Goal: Check status: Check status

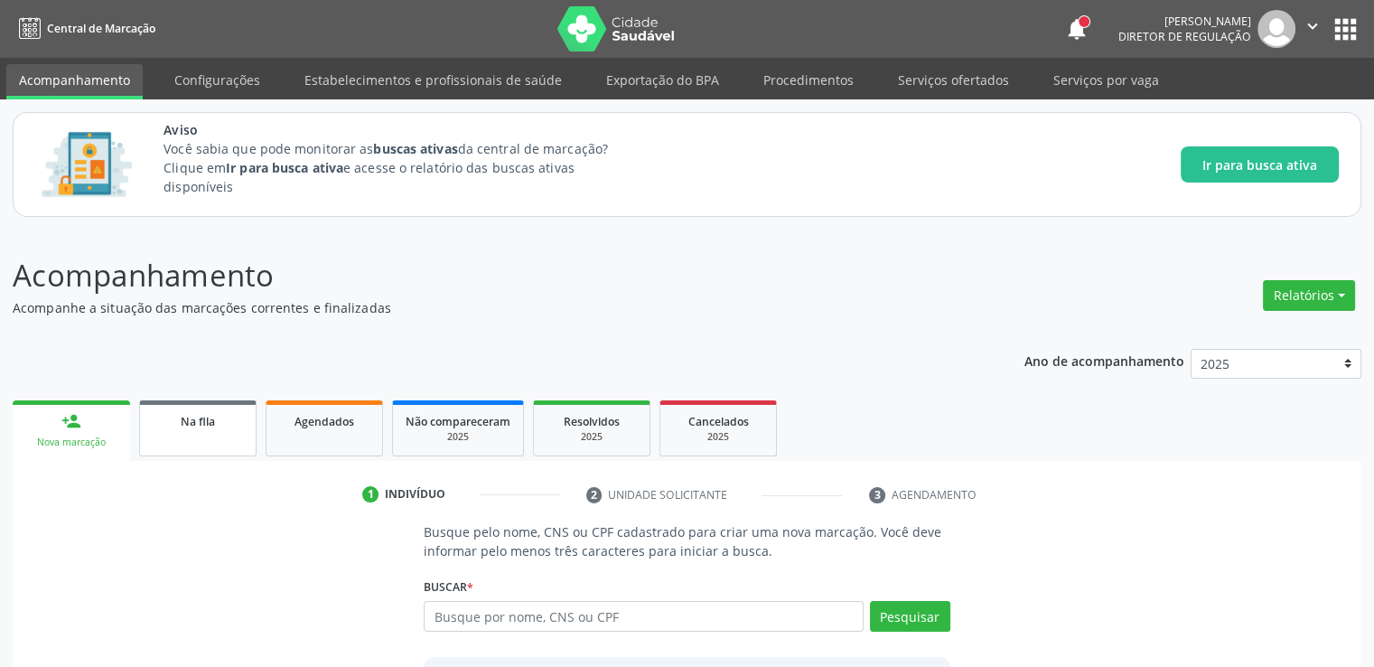
click at [205, 439] on link "Na fila" at bounding box center [197, 428] width 117 height 56
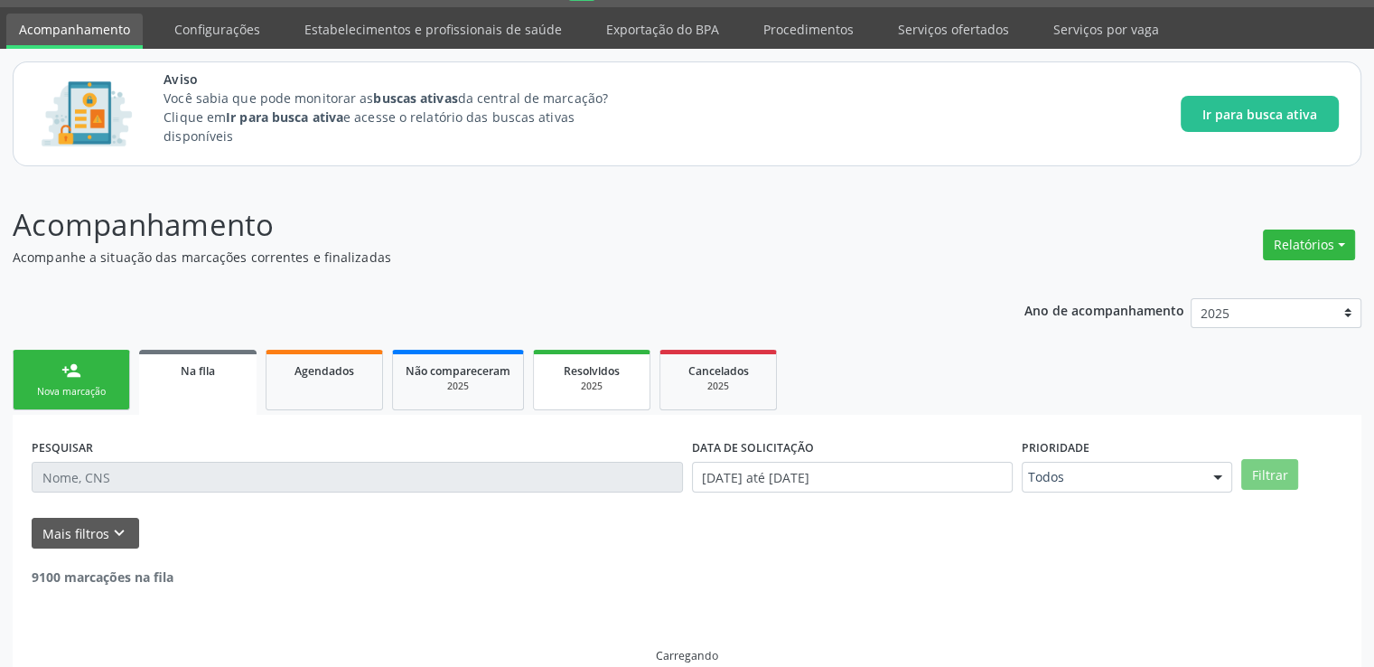
scroll to position [78, 0]
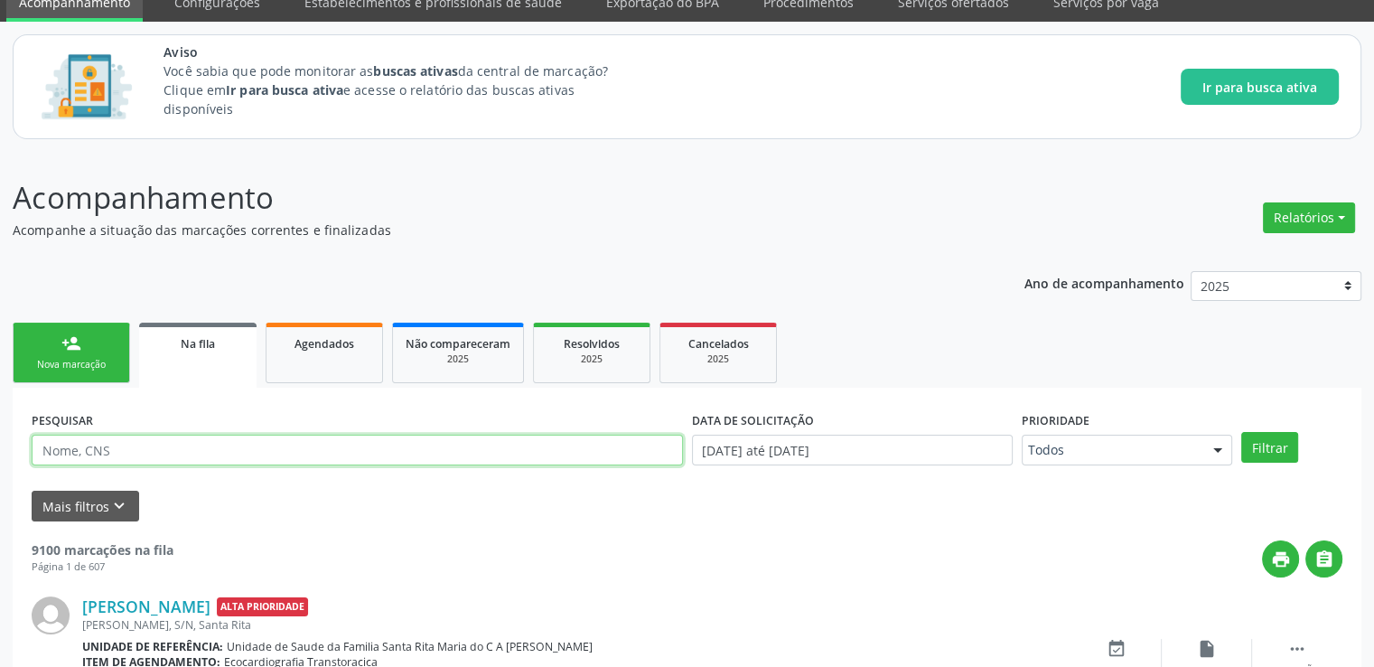
click at [178, 453] on input "text" at bounding box center [357, 450] width 651 height 31
type input "707407097250575"
click at [1241, 432] on button "Filtrar" at bounding box center [1269, 447] width 57 height 31
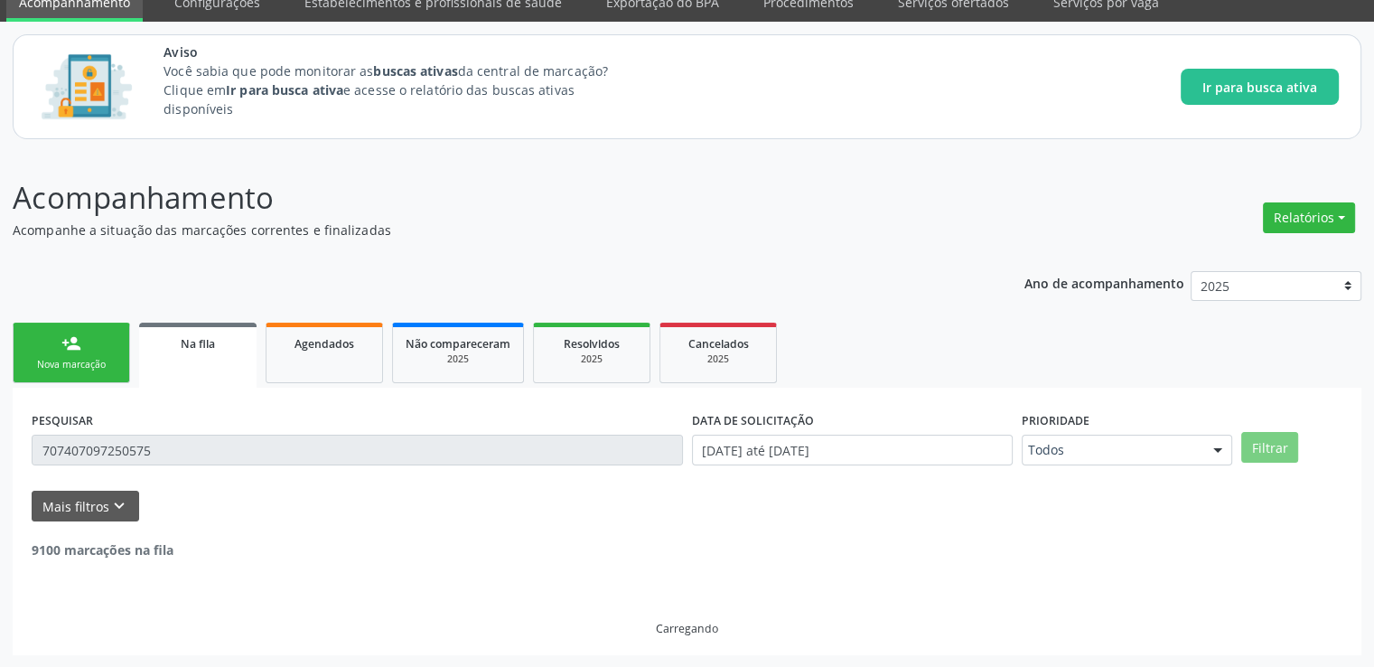
scroll to position [20, 0]
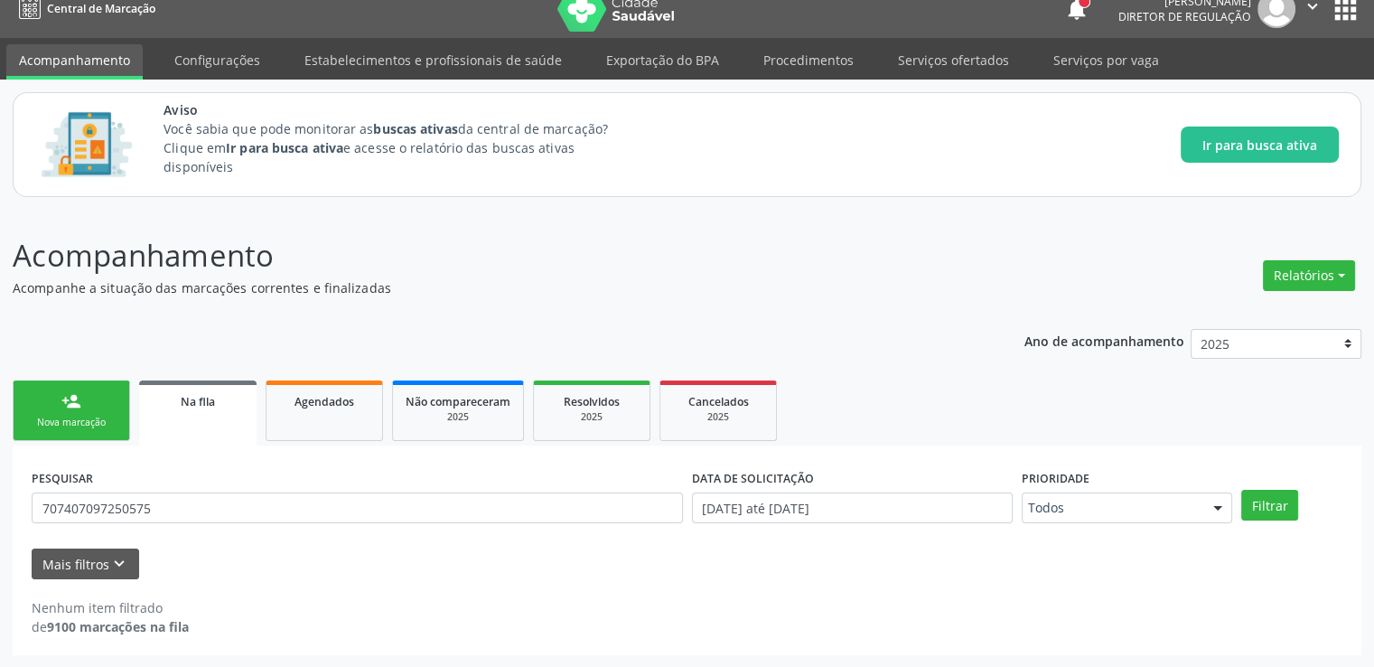
click at [69, 410] on link "person_add Nova marcação" at bounding box center [71, 410] width 117 height 61
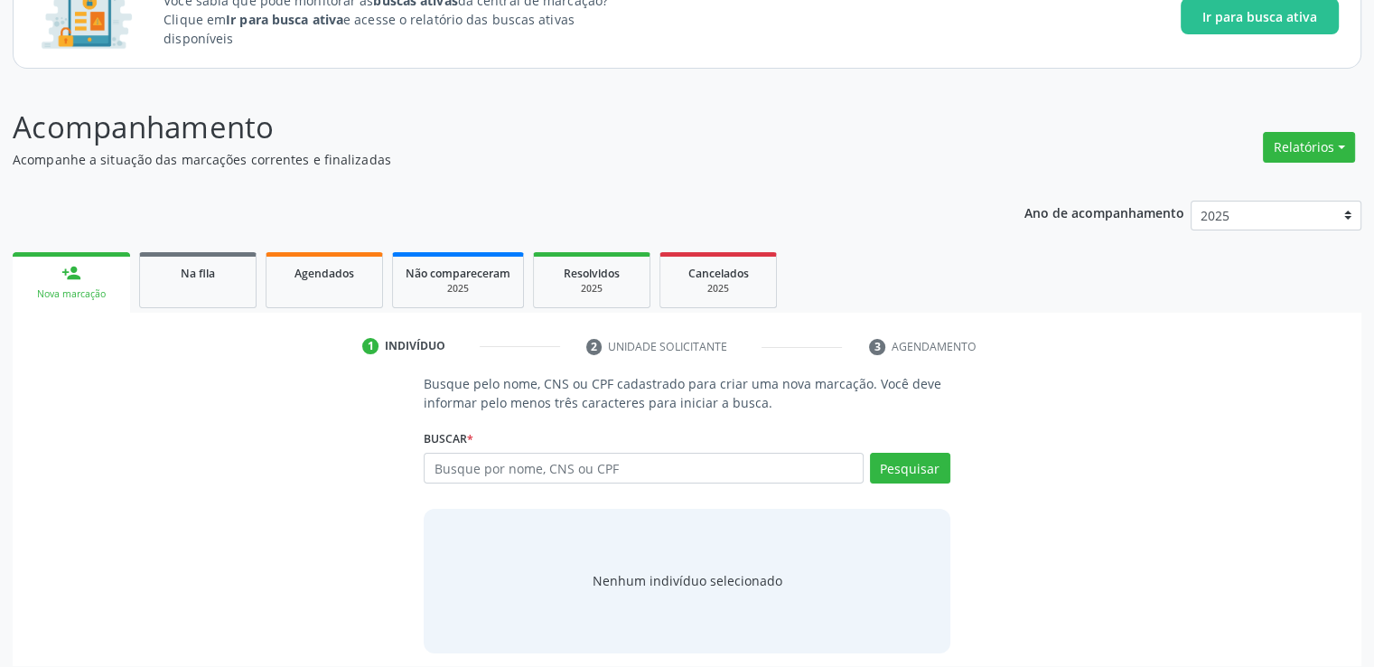
scroll to position [159, 0]
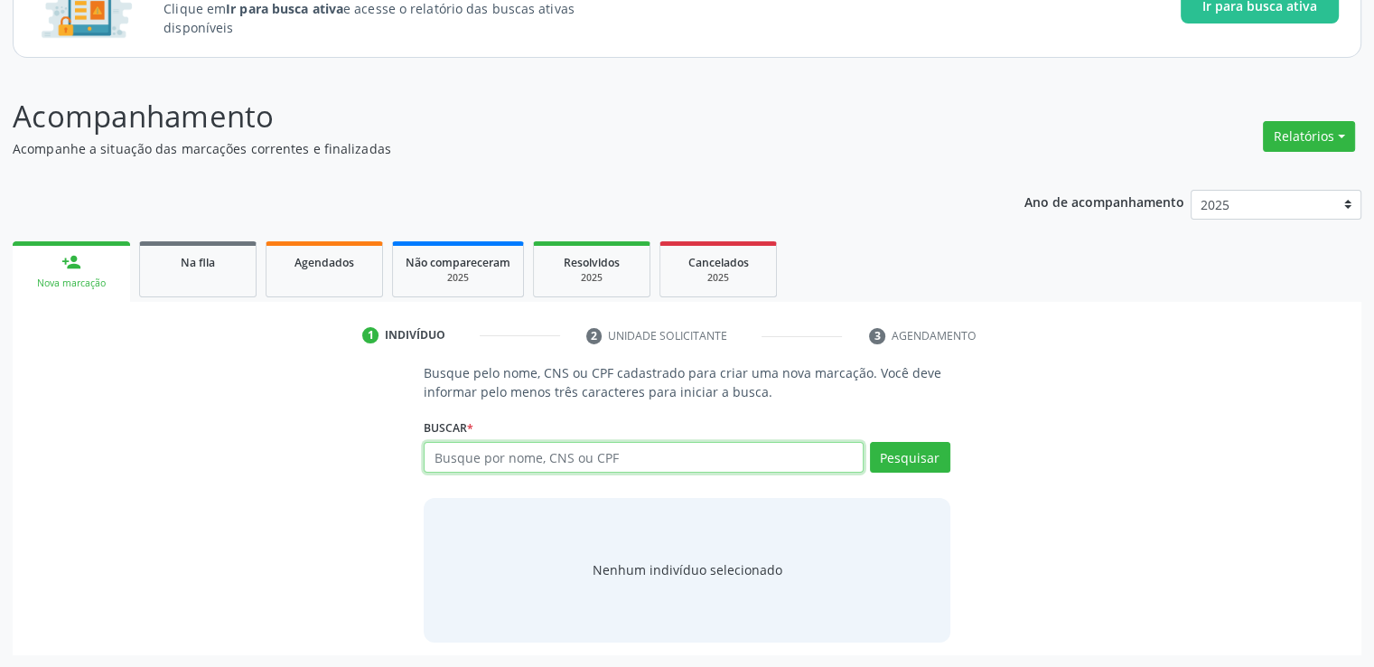
click at [552, 456] on input "text" at bounding box center [643, 457] width 439 height 31
type input "7"
type input "k"
type input "06090592463"
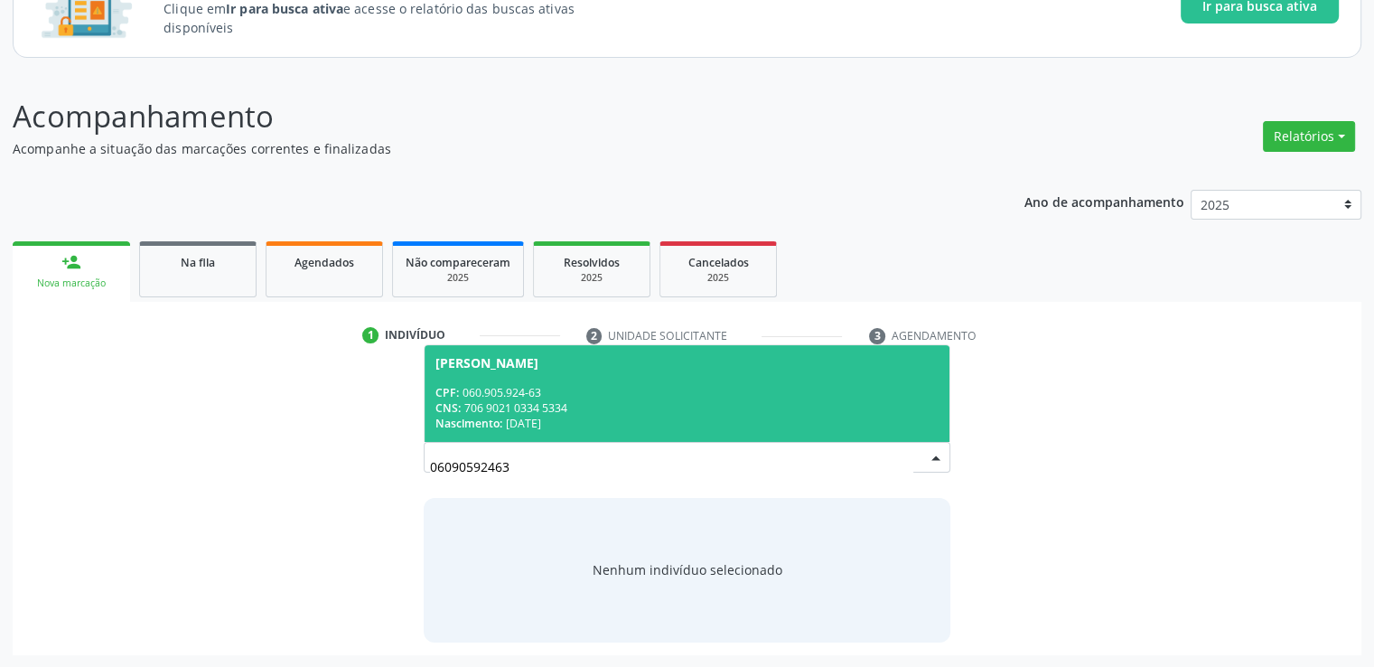
click at [538, 408] on div "CNS: 706 9021 0334 5334" at bounding box center [686, 407] width 502 height 15
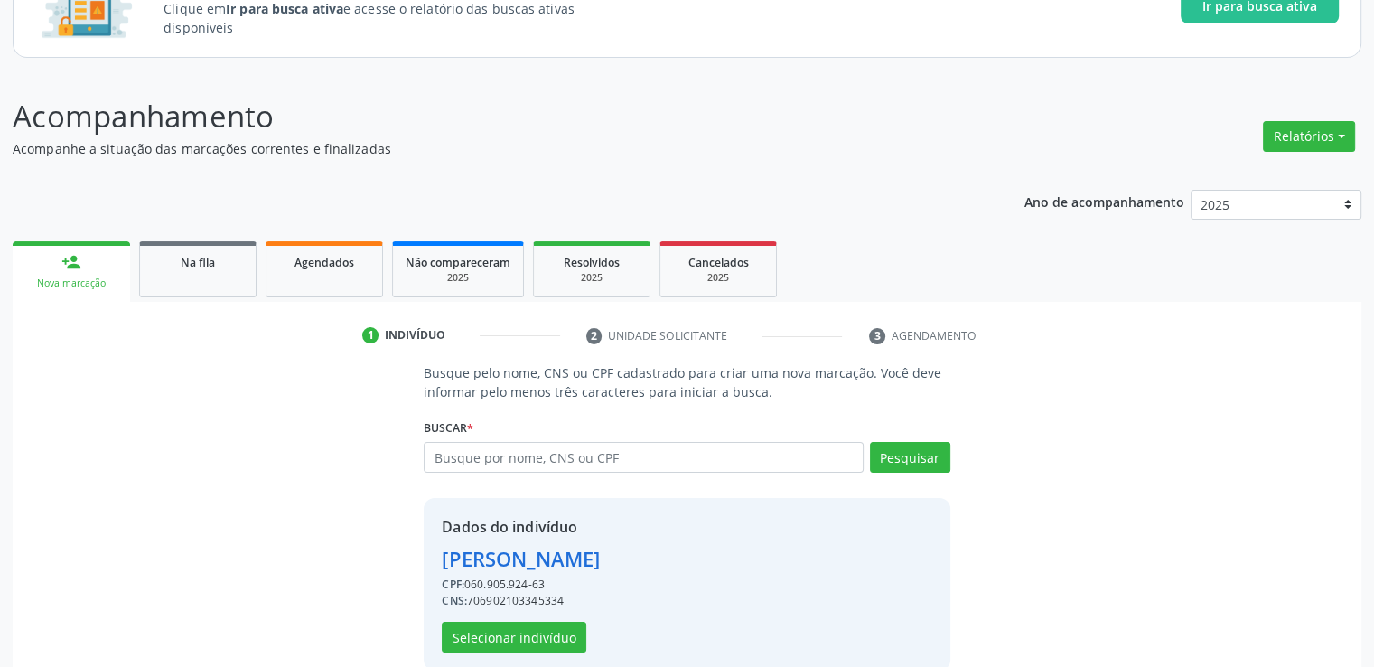
scroll to position [187, 0]
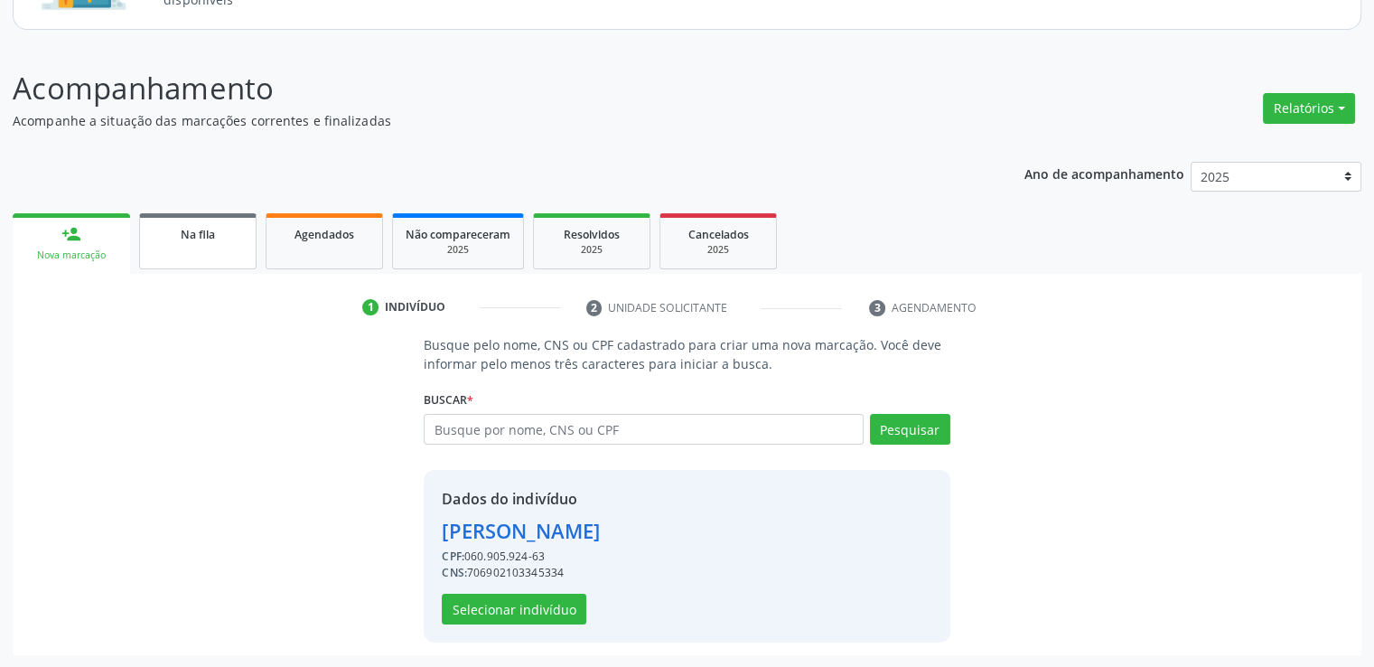
click at [186, 247] on link "Na fila" at bounding box center [197, 241] width 117 height 56
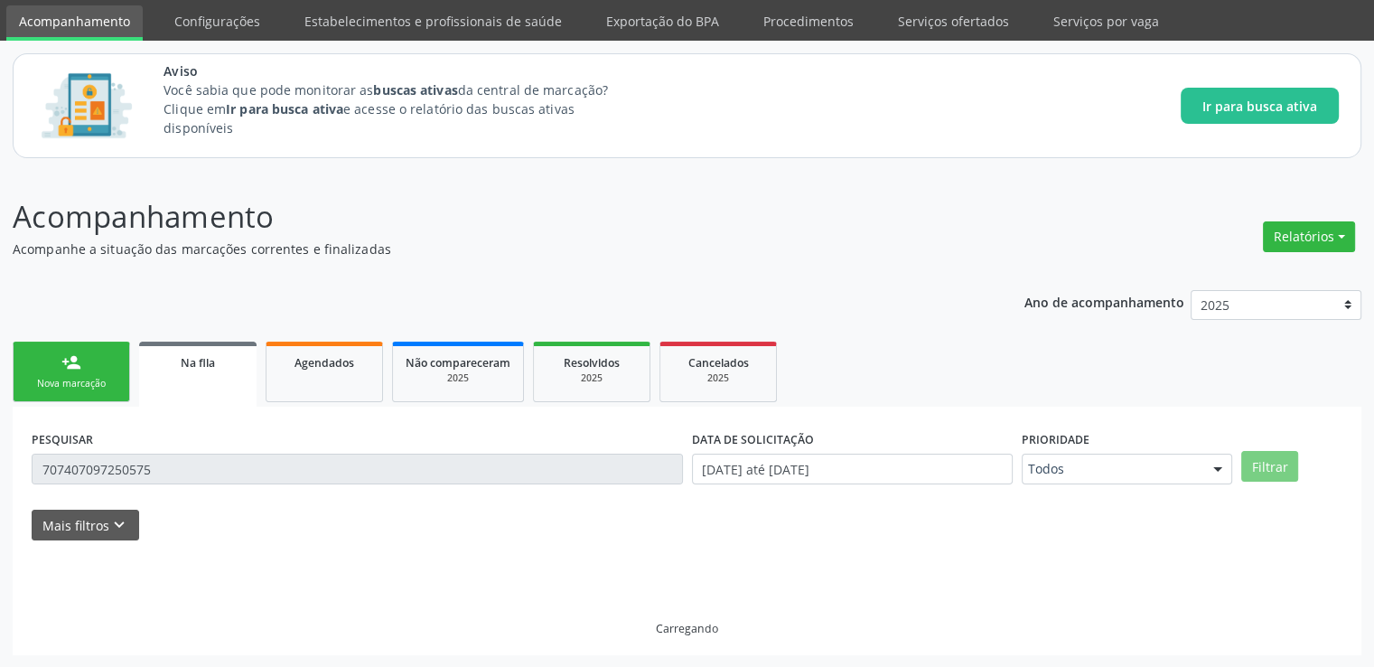
scroll to position [20, 0]
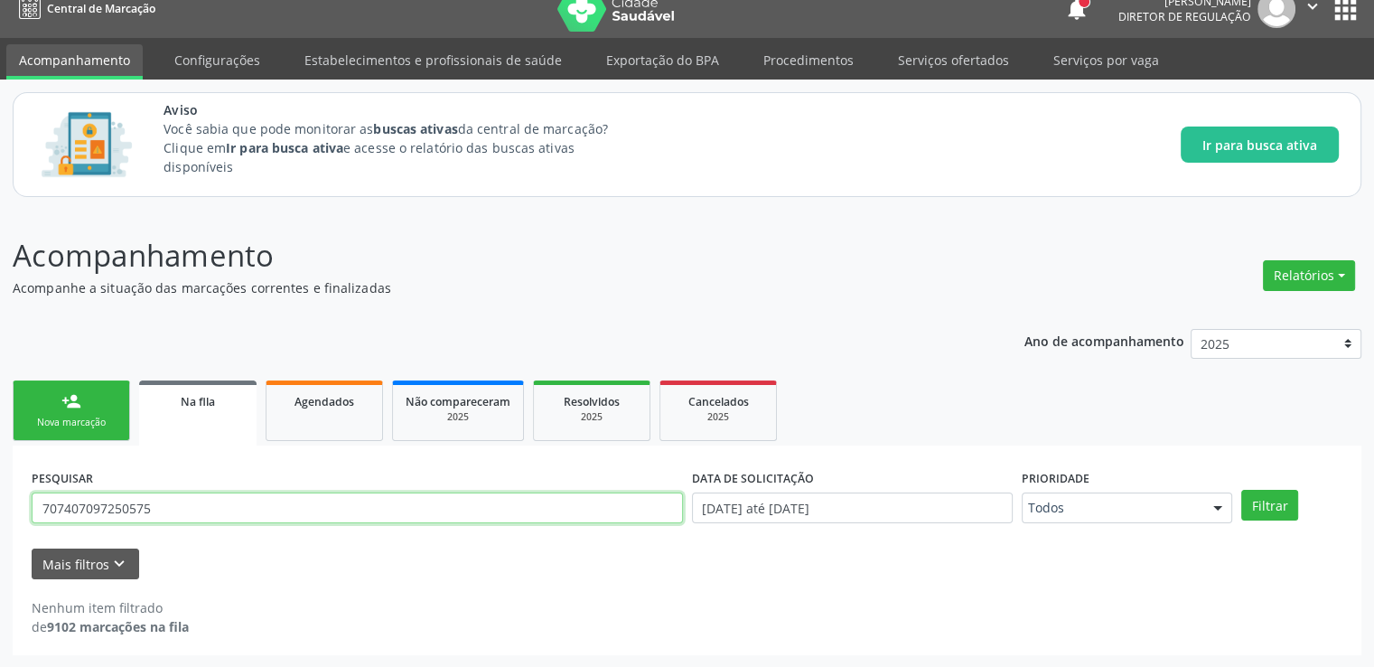
drag, startPoint x: 173, startPoint y: 510, endPoint x: 0, endPoint y: 510, distance: 173.5
click at [0, 510] on div "Acompanhamento Acompanhe a situação das marcações correntes e finalizadas Relat…" at bounding box center [687, 439] width 1374 height 458
type input "03940998427"
click at [1241, 490] on button "Filtrar" at bounding box center [1269, 505] width 57 height 31
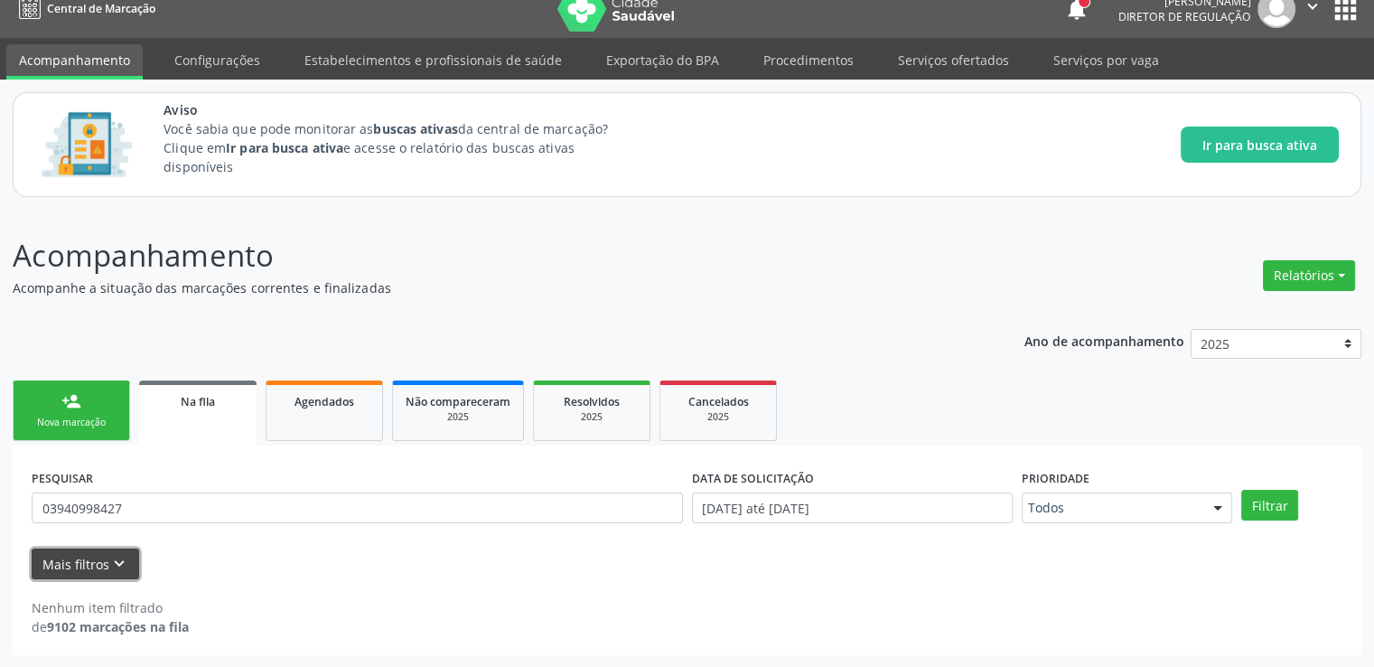
click at [101, 557] on button "Mais filtros keyboard_arrow_down" at bounding box center [86, 564] width 108 height 32
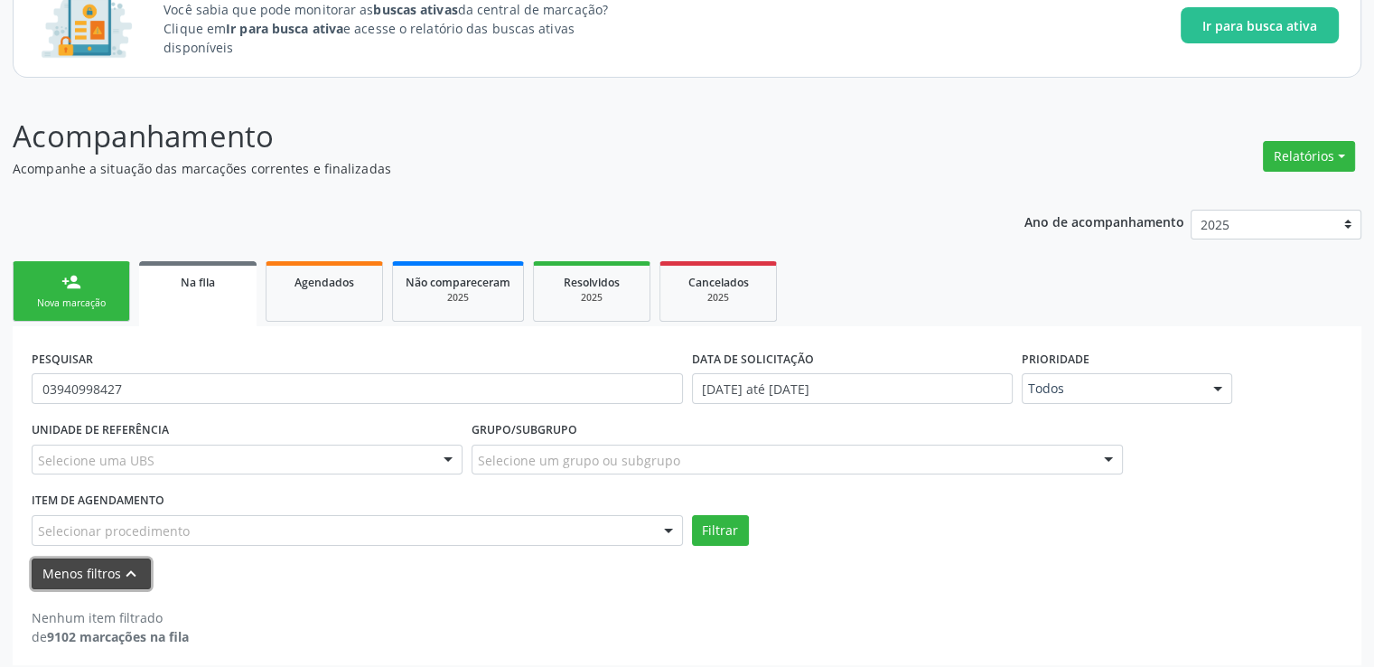
scroll to position [148, 0]
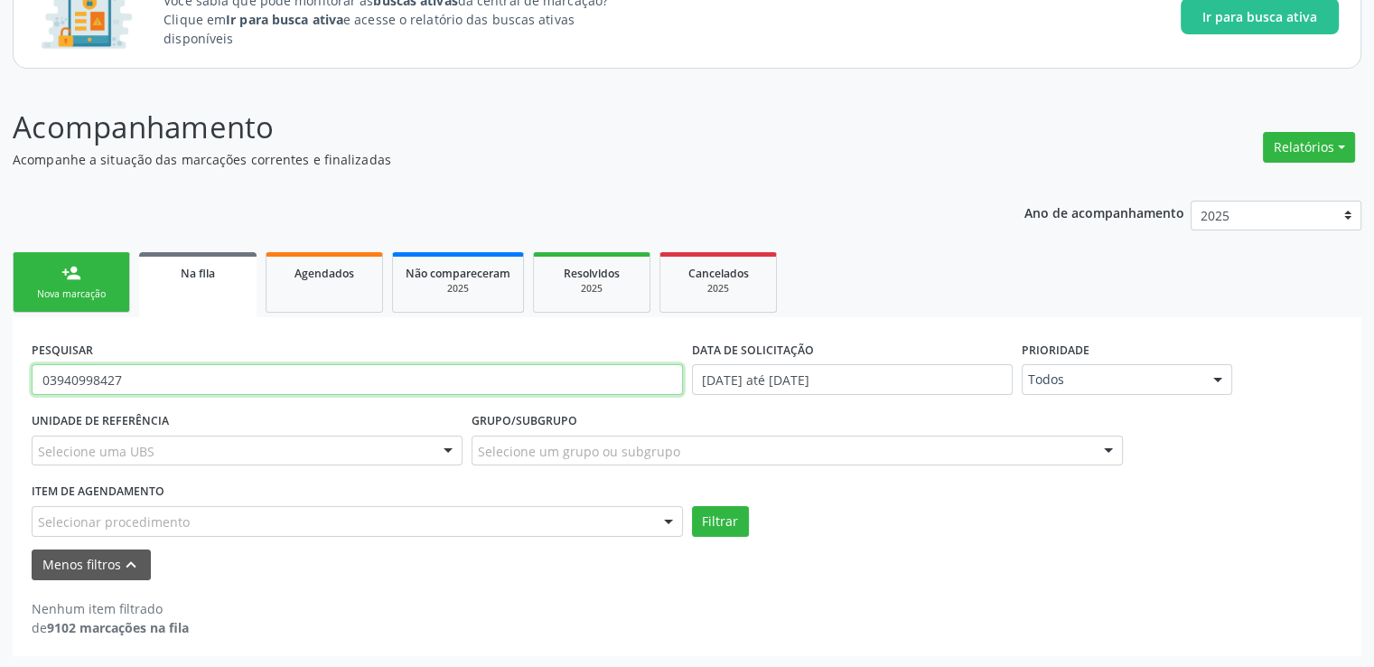
drag, startPoint x: 137, startPoint y: 377, endPoint x: 0, endPoint y: 379, distance: 137.4
click at [0, 379] on div "Acompanhamento Acompanhe a situação das marcações correntes e finalizadas Relat…" at bounding box center [687, 374] width 1374 height 587
paste input "702007356813484"
type input "702007356813484"
click at [692, 506] on button "Filtrar" at bounding box center [720, 521] width 57 height 31
